Goal: Navigation & Orientation: Find specific page/section

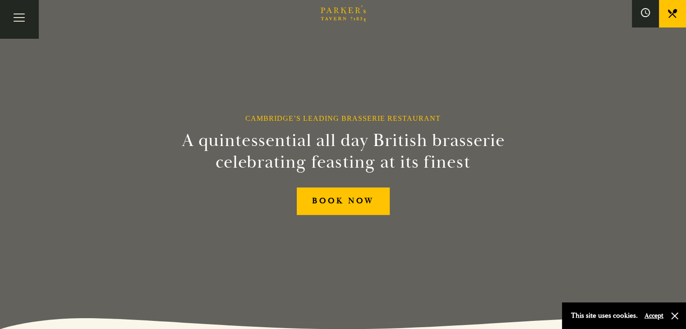
click at [0, 0] on link "Afternoon Tea" at bounding box center [0, 0] width 0 height 0
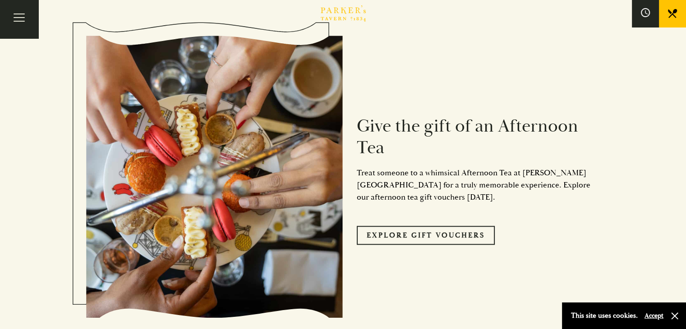
scroll to position [799, 0]
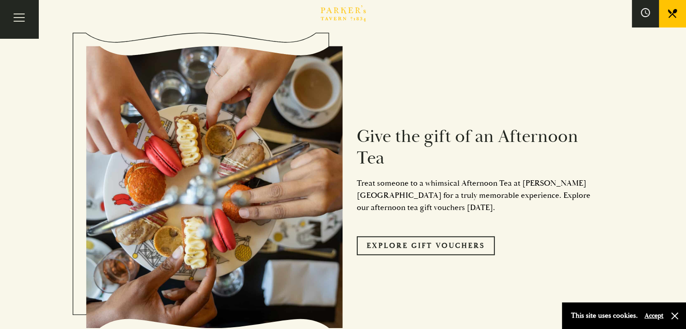
click at [0, 0] on link "Bar" at bounding box center [0, 0] width 0 height 0
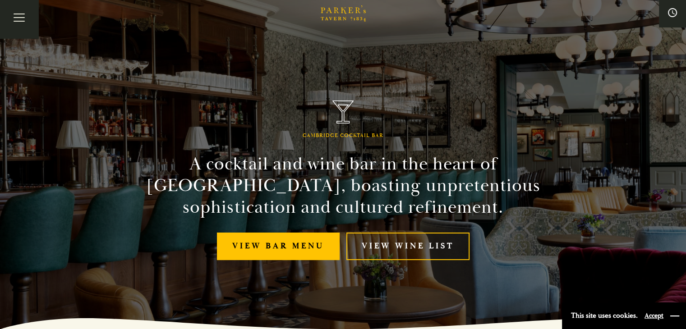
click at [677, 318] on button "button" at bounding box center [674, 316] width 9 height 9
